Goal: Obtain resource: Download file/media

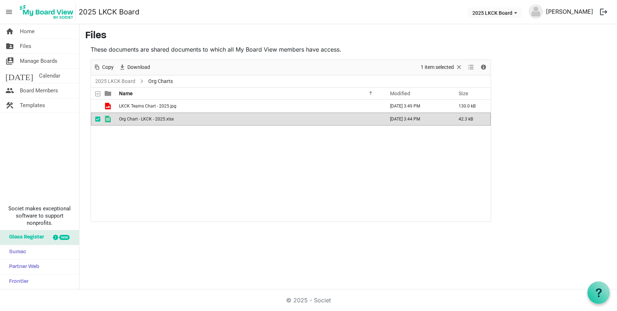
click at [550, 13] on link "[PERSON_NAME]" at bounding box center [569, 11] width 53 height 14
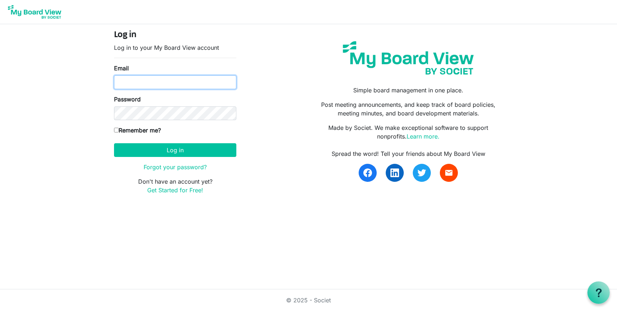
type input "jacquie@lovekckids.org"
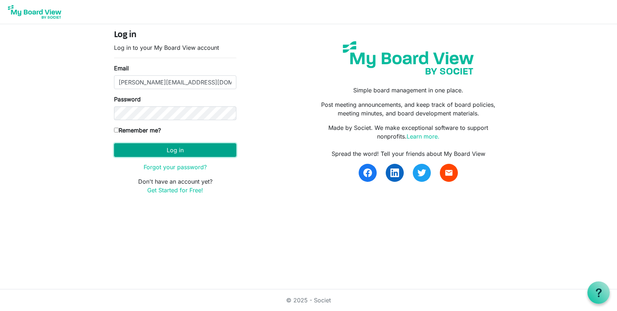
click at [177, 151] on button "Log in" at bounding box center [175, 150] width 122 height 14
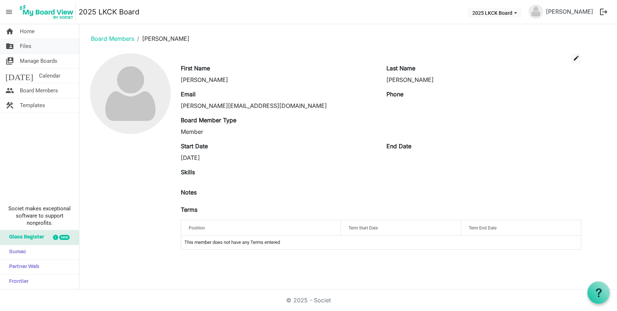
click at [28, 47] on span "Files" at bounding box center [26, 46] width 12 height 14
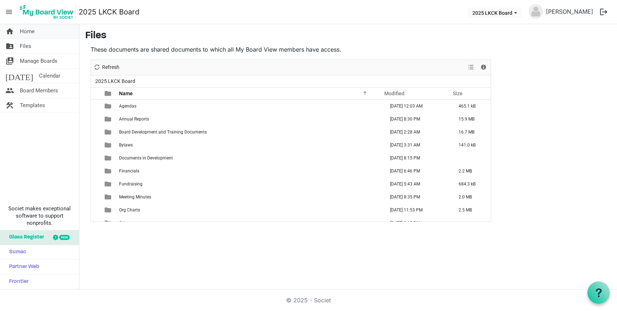
click at [35, 29] on link "home Home" at bounding box center [39, 31] width 79 height 14
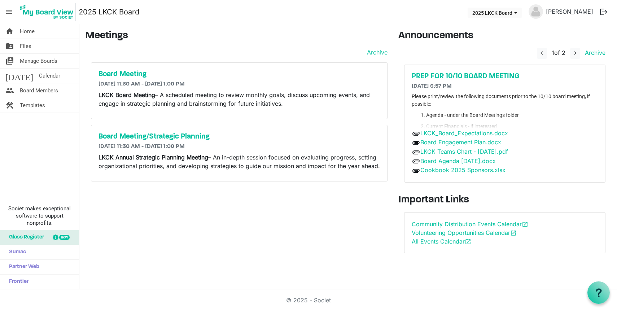
click at [457, 111] on div "Please print/review the following documents prior to the 10/10 board meeting, i…" at bounding box center [504, 111] width 186 height 36
click at [454, 133] on link "LKCK_Board_Expectations.docx" at bounding box center [464, 132] width 88 height 7
click at [444, 151] on link "LKCK Teams Chart - [DATE].pdf" at bounding box center [464, 151] width 88 height 7
click at [440, 160] on link "Board Agenda [DATE].docx" at bounding box center [457, 160] width 75 height 7
click at [439, 151] on link "LKCK Teams Chart - [DATE].pdf" at bounding box center [464, 151] width 88 height 7
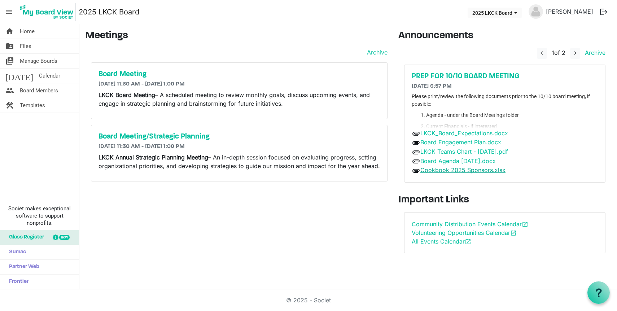
click at [446, 170] on link "Cookbook 2025 Sponsors.xlsx" at bounding box center [462, 169] width 85 height 7
